Goal: Obtain resource: Download file/media

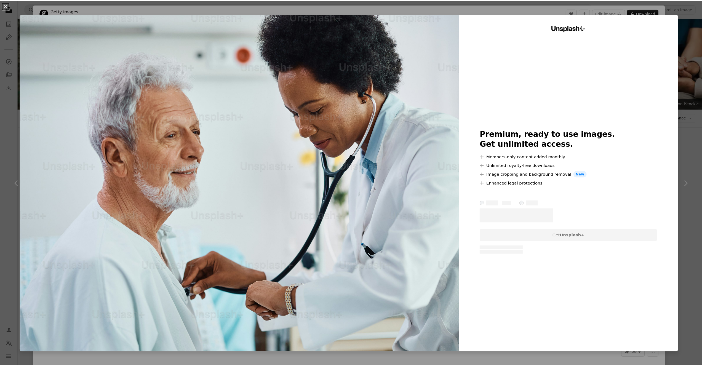
scroll to position [9007, 0]
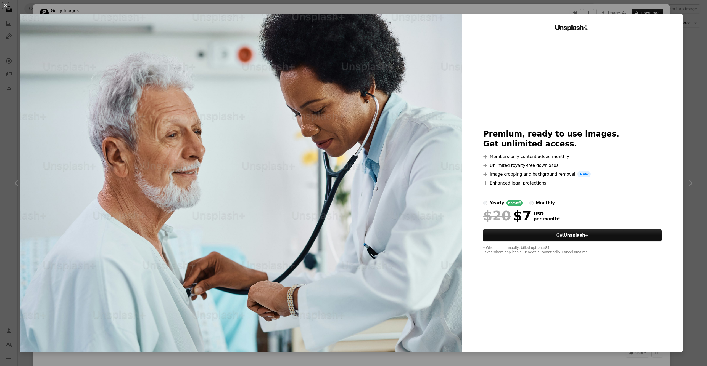
click at [699, 72] on div "An X shape Unsplash+ Premium, ready to use images. Get unlimited access. A plus…" at bounding box center [353, 183] width 707 height 366
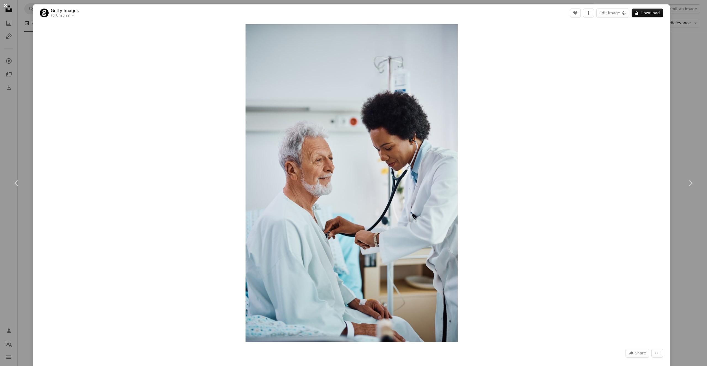
click at [7, 4] on button "An X shape" at bounding box center [5, 5] width 7 height 7
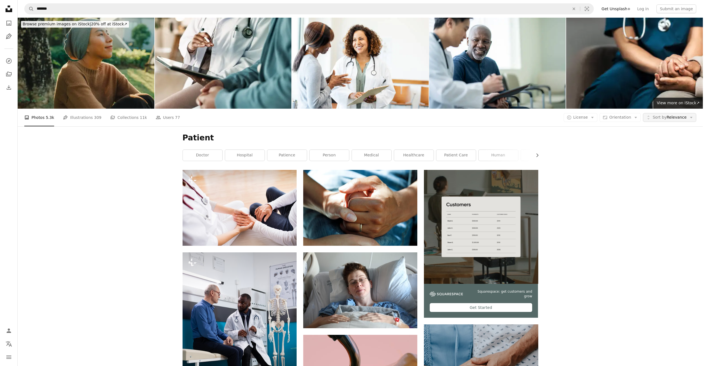
scroll to position [9007, 0]
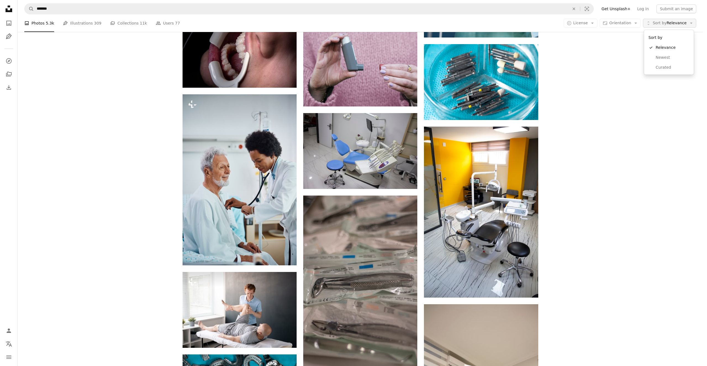
click at [677, 25] on span "Sort by Relevance" at bounding box center [669, 23] width 34 height 6
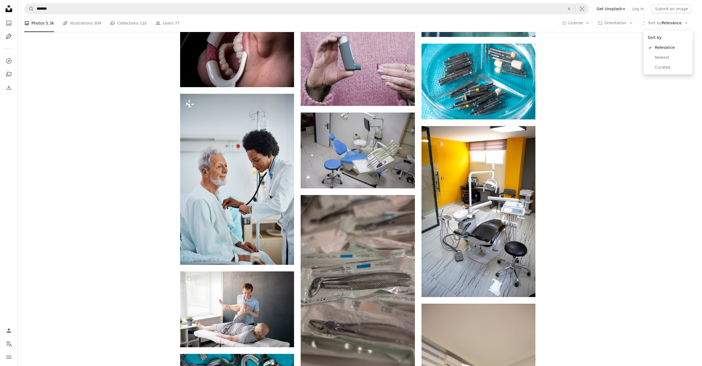
click at [581, 23] on body "Unsplash logo Unsplash Home A photo Pen Tool A compass A stack of folders Downl…" at bounding box center [349, 183] width 698 height 366
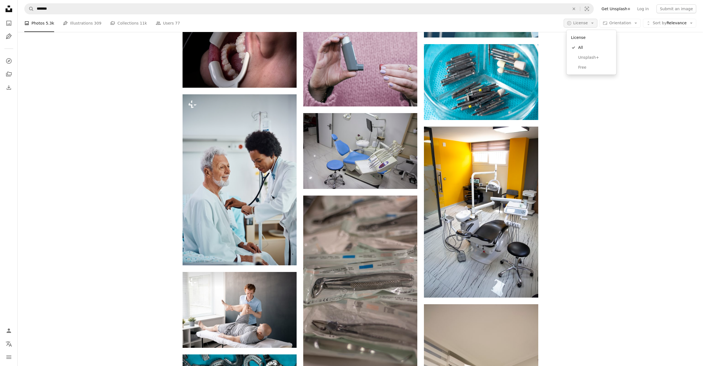
click at [583, 23] on span "License" at bounding box center [580, 23] width 15 height 4
click at [596, 69] on span "Free" at bounding box center [595, 68] width 34 height 6
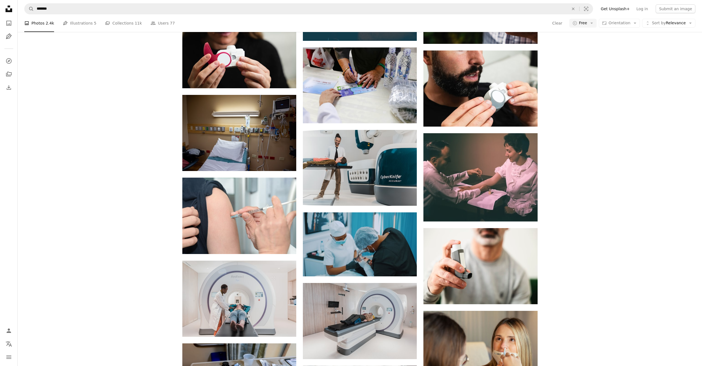
scroll to position [14062, 0]
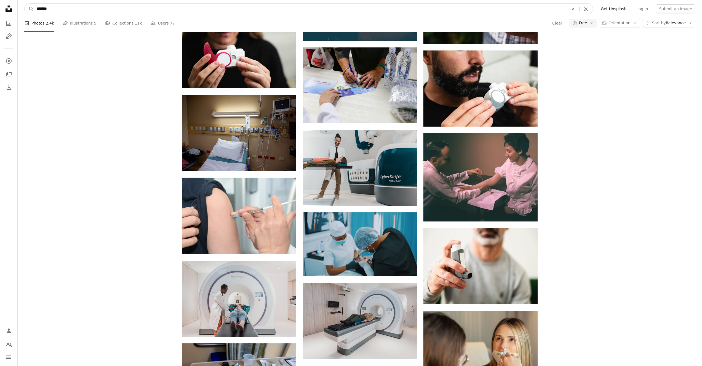
click at [64, 12] on input "*******" at bounding box center [300, 9] width 533 height 10
type input "******"
click button "A magnifying glass" at bounding box center [29, 9] width 9 height 10
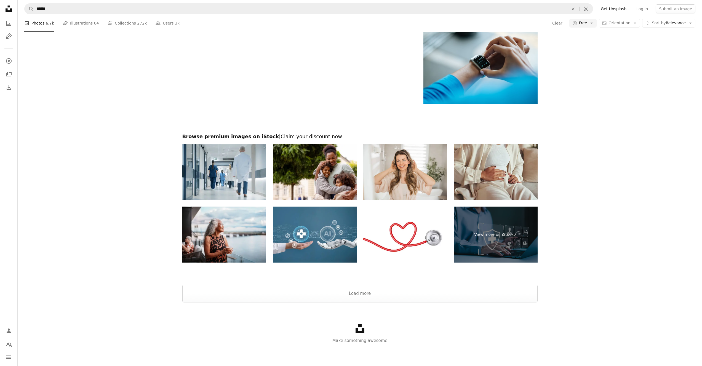
scroll to position [870, 0]
click at [389, 302] on button "Load more" at bounding box center [359, 294] width 355 height 18
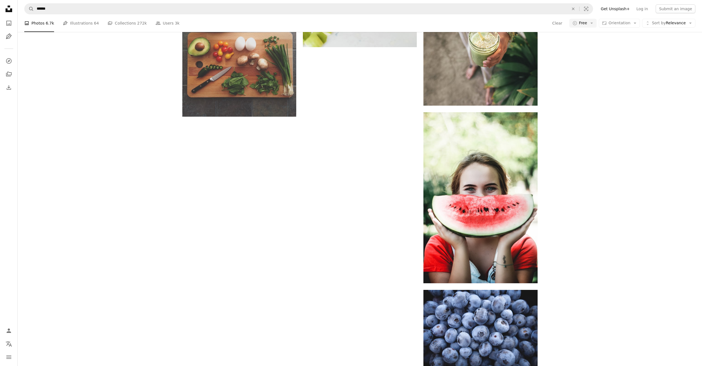
scroll to position [4855, 0]
